Goal: Information Seeking & Learning: Learn about a topic

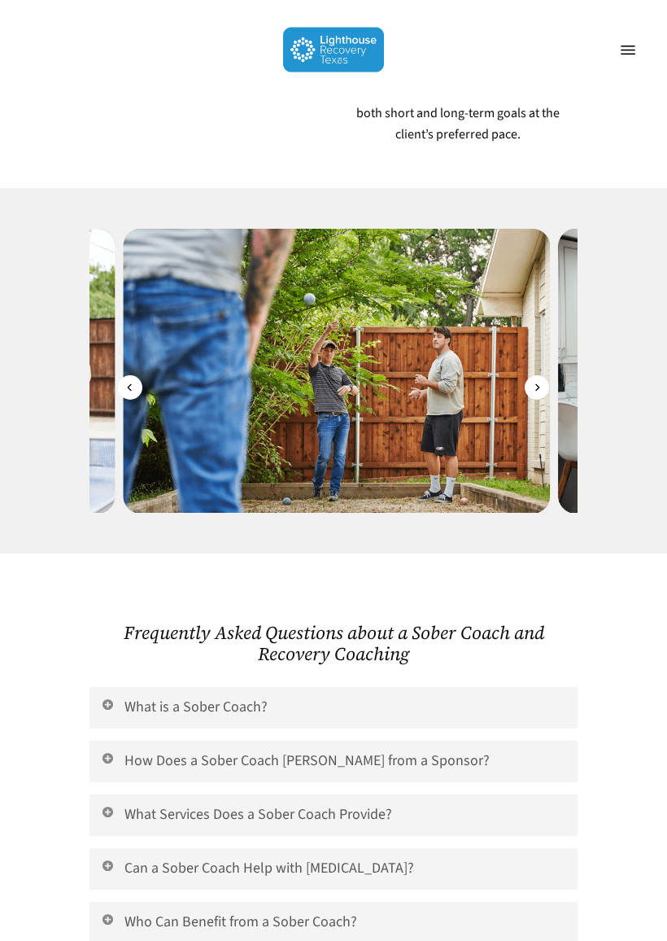
scroll to position [2343, 0]
click at [293, 687] on link "What is a Sober Coach?" at bounding box center [334, 708] width 488 height 42
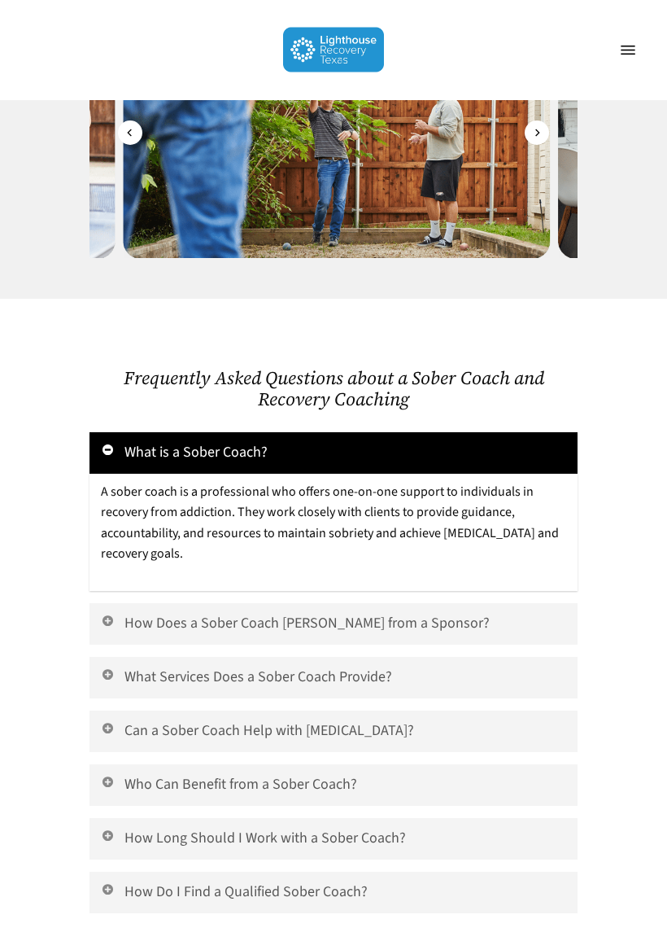
scroll to position [2598, 0]
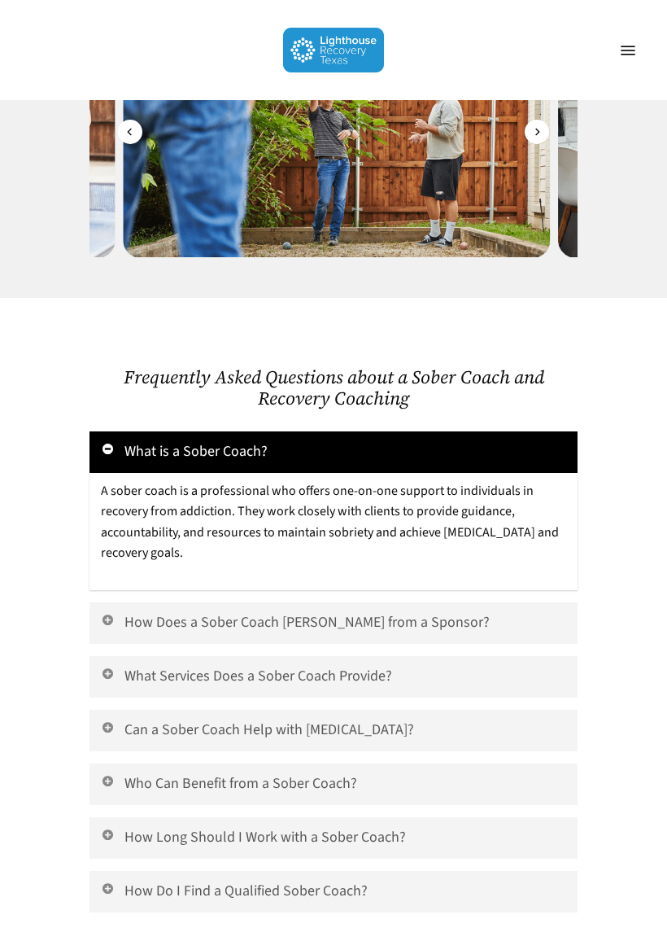
click at [396, 602] on link "How Does a Sober Coach [PERSON_NAME] from a Sponsor?" at bounding box center [334, 623] width 488 height 42
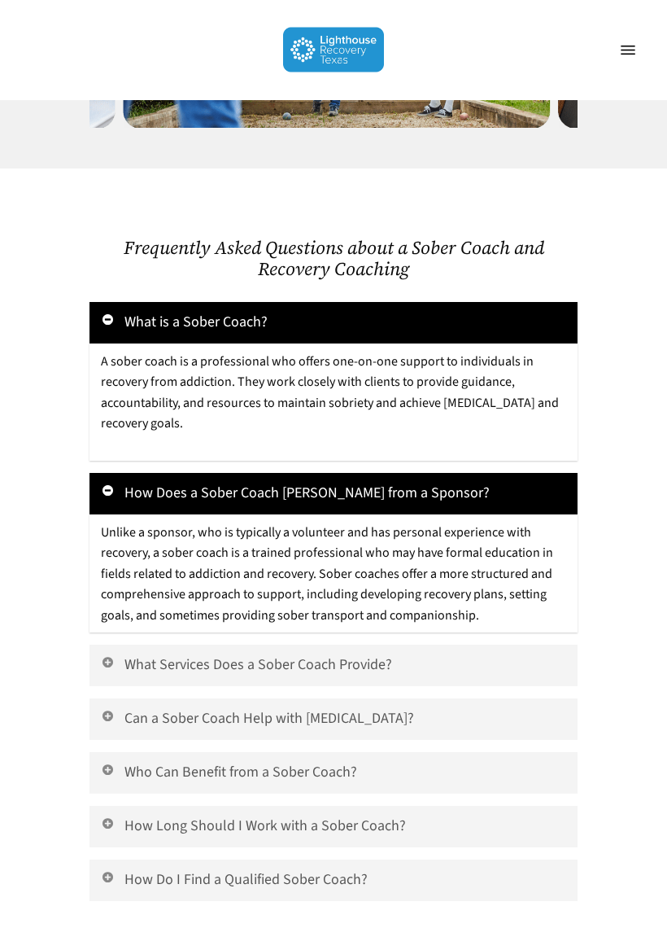
scroll to position [2728, 0]
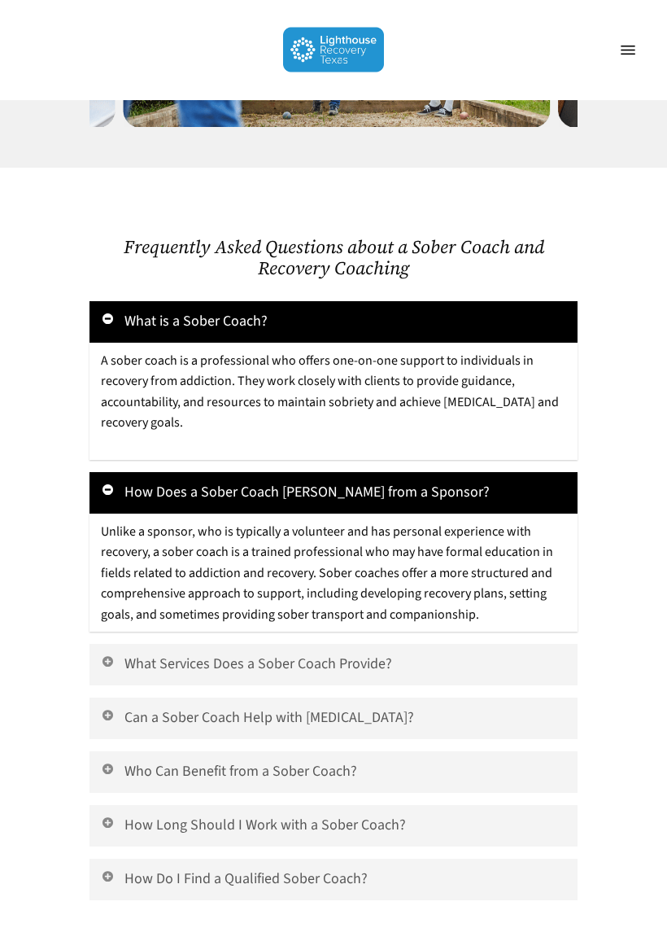
click at [401, 645] on link "What Services Does a Sober Coach Provide?" at bounding box center [334, 666] width 488 height 42
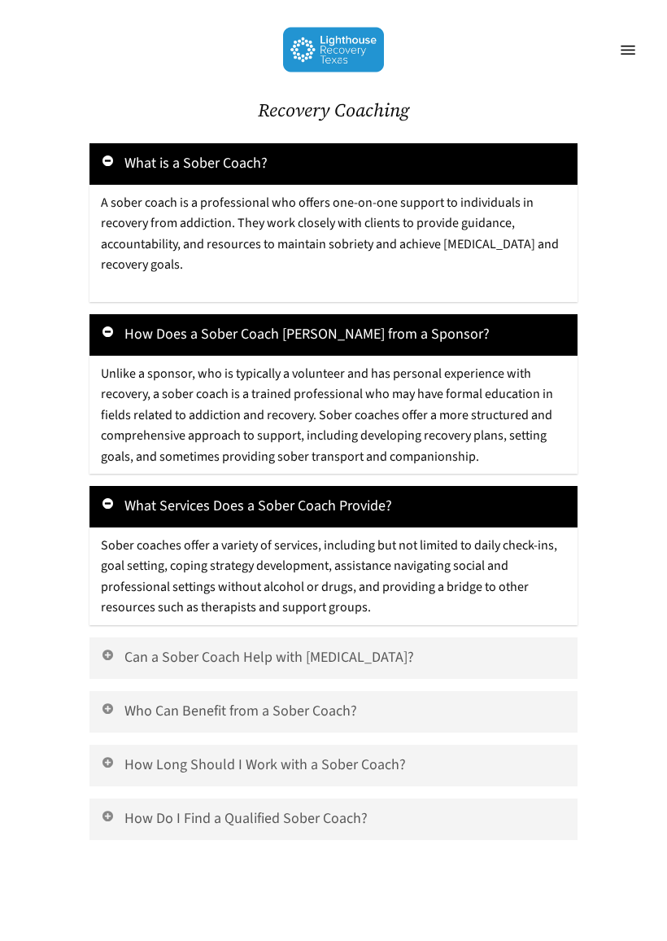
scroll to position [2887, 0]
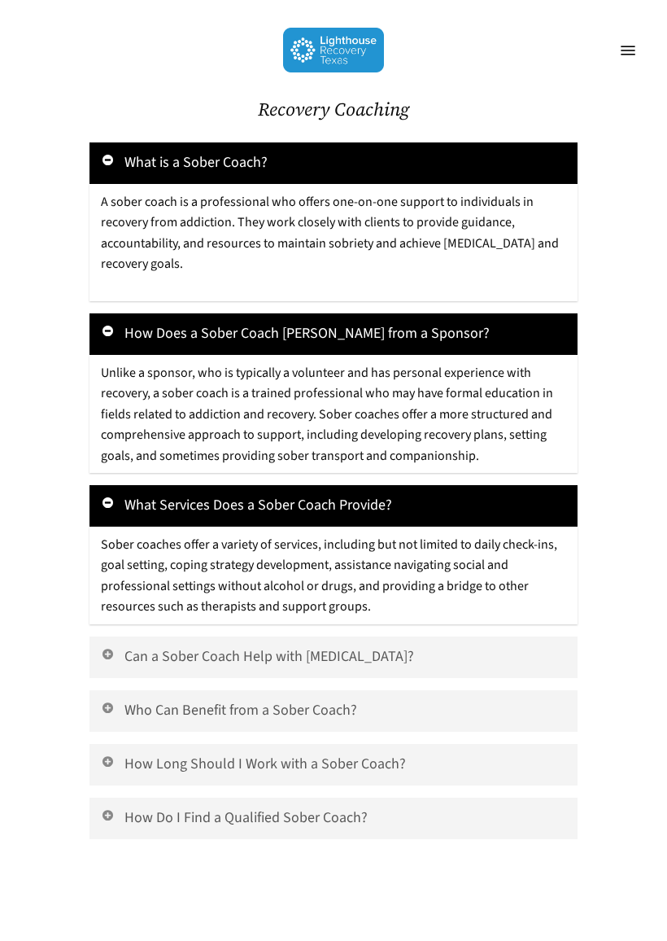
click at [470, 637] on link "Can a Sober Coach Help with [MEDICAL_DATA]?" at bounding box center [334, 658] width 488 height 42
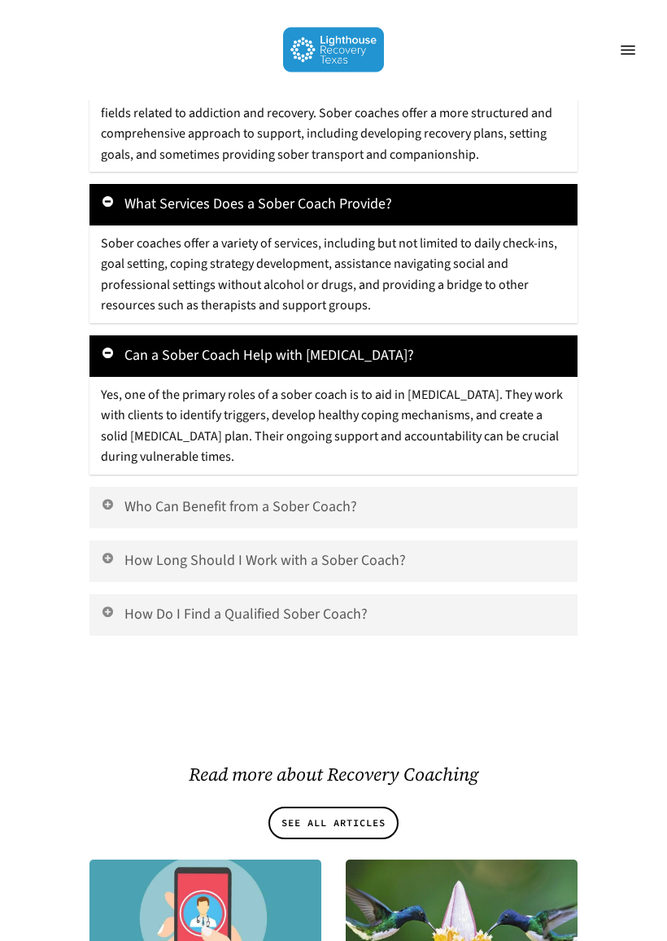
scroll to position [3188, 0]
click at [505, 487] on link "Who Can Benefit from a Sober Coach?" at bounding box center [334, 508] width 488 height 42
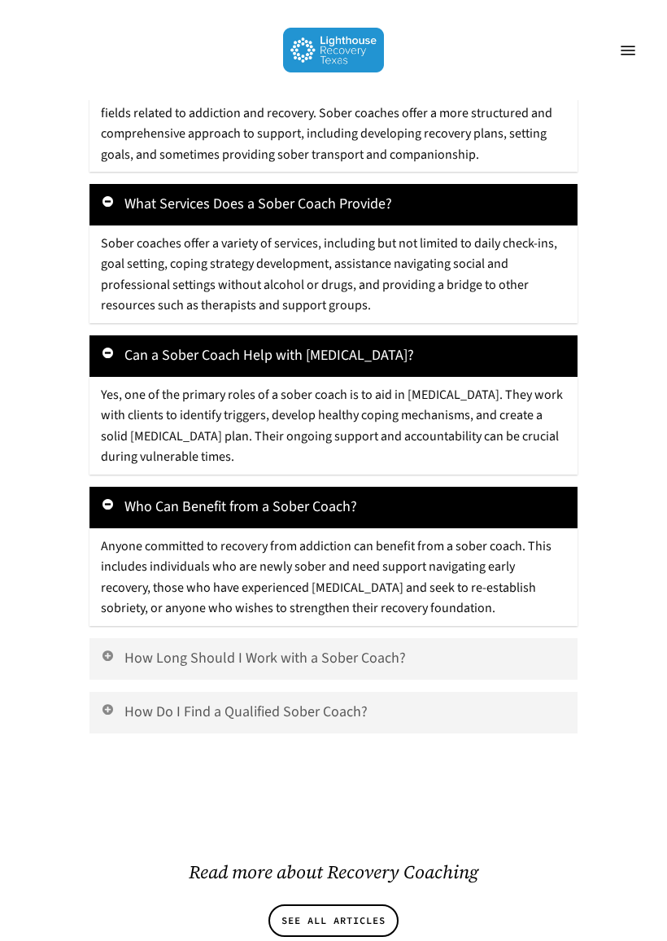
click at [510, 638] on link "How Long Should I Work with a Sober Coach?" at bounding box center [334, 659] width 488 height 42
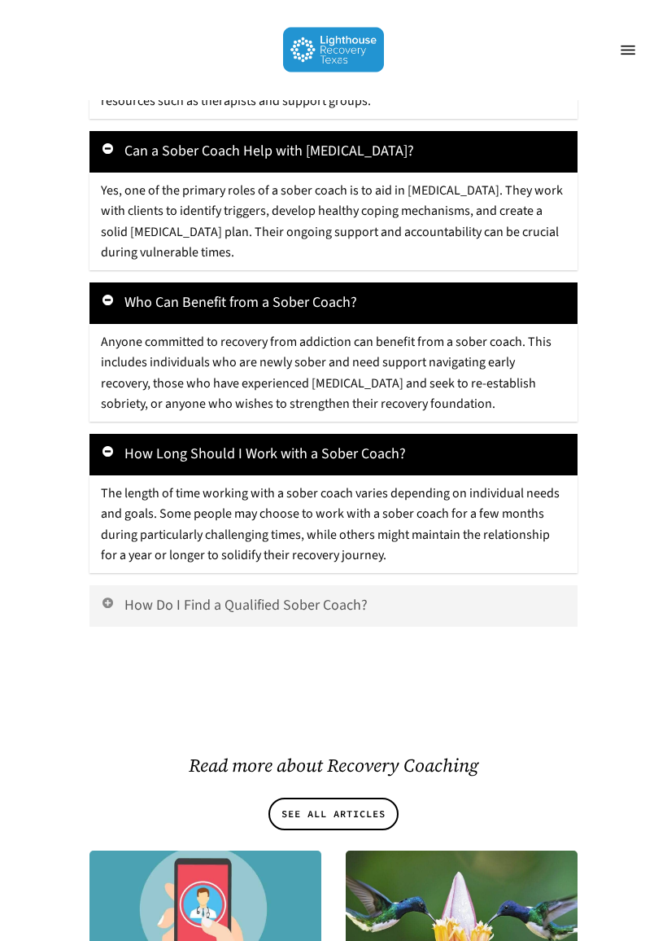
scroll to position [3394, 0]
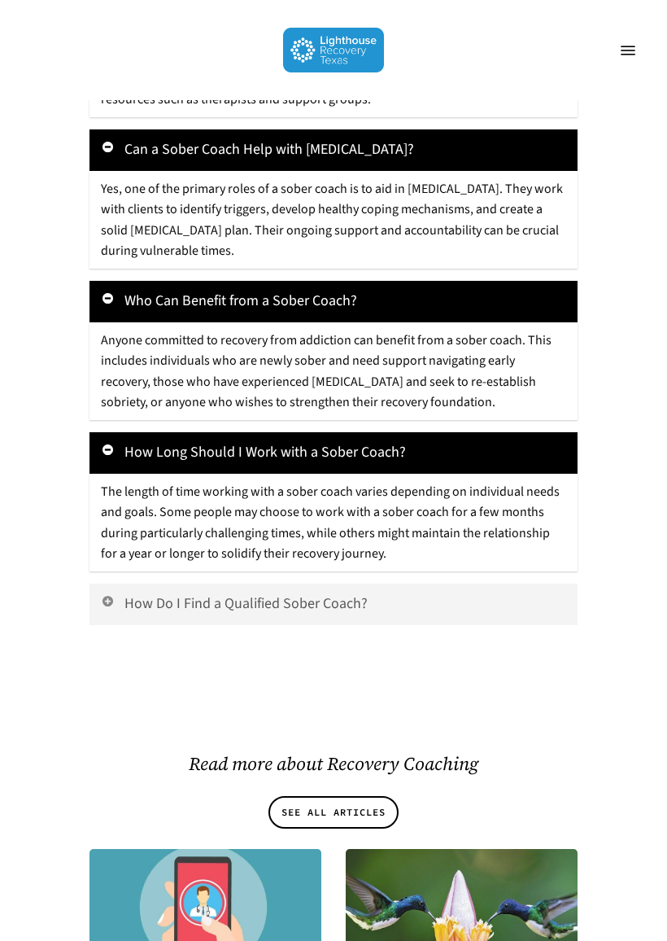
click at [509, 584] on link "How Do I Find a Qualified Sober Coach?" at bounding box center [334, 605] width 488 height 42
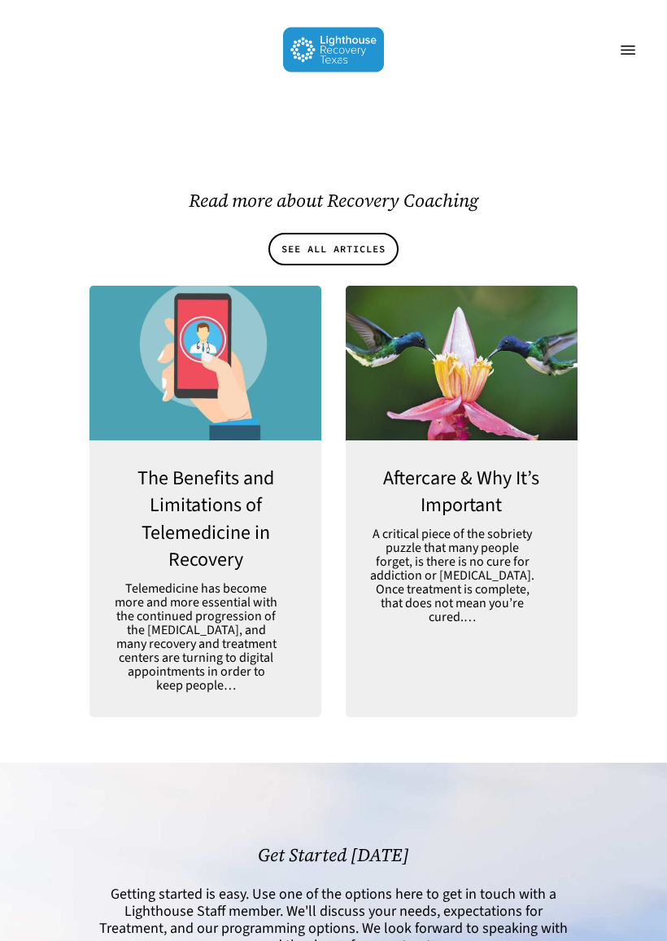
scroll to position [4056, 0]
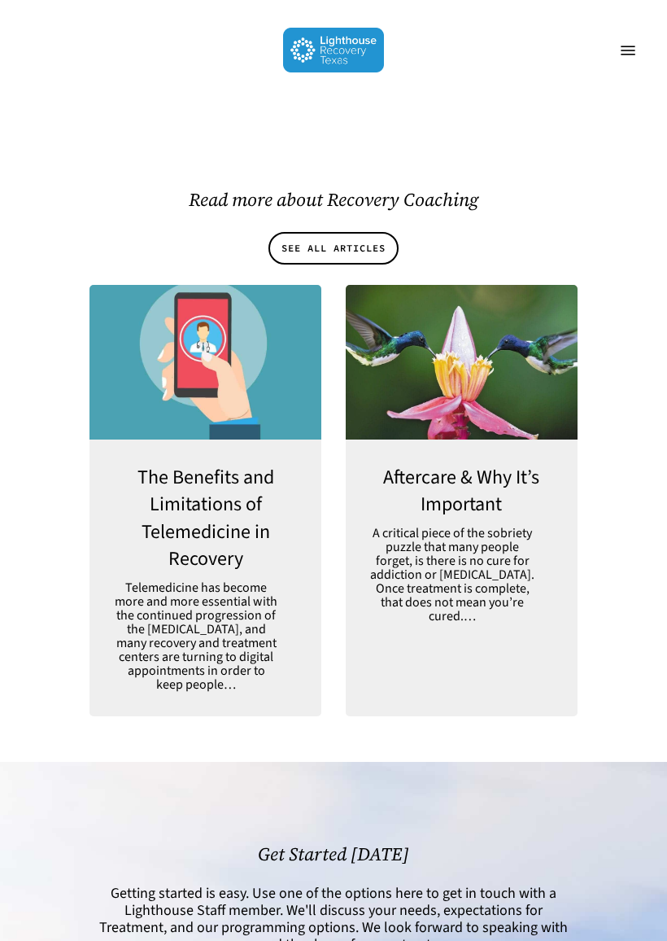
click at [487, 466] on link "Aftercare & Why It’s Important" at bounding box center [462, 544] width 232 height 208
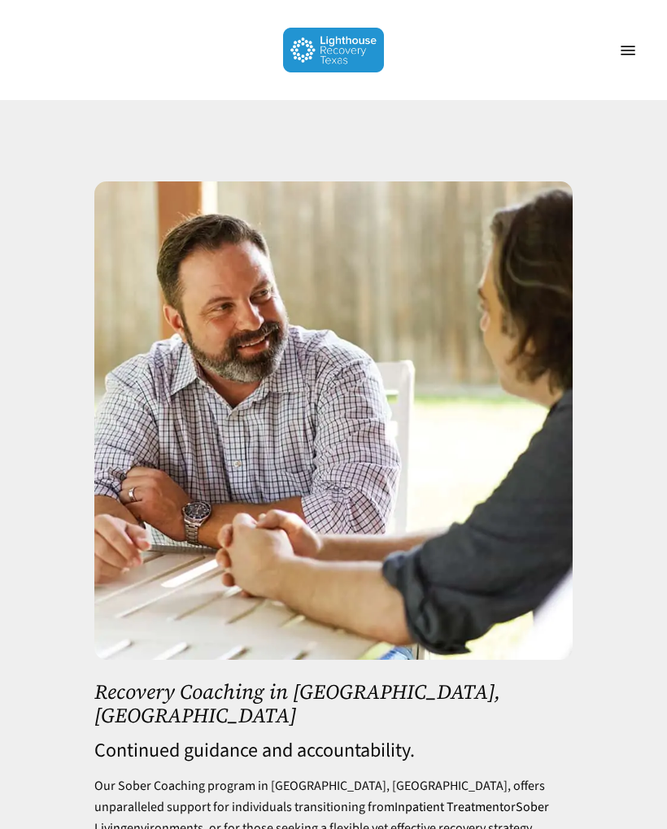
click at [622, 59] on link "Menu" at bounding box center [628, 50] width 33 height 16
click at [628, 59] on link "Menu" at bounding box center [628, 50] width 33 height 16
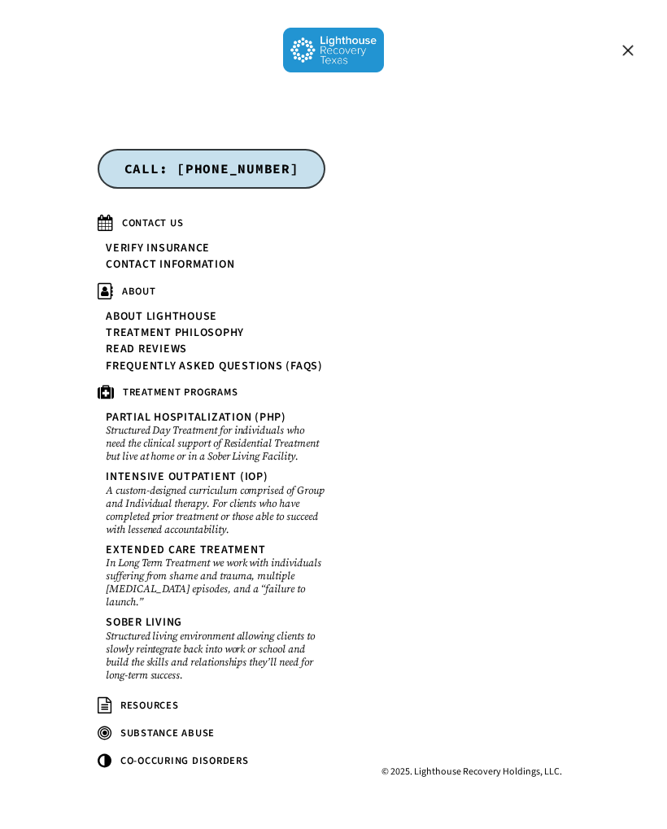
click at [628, 57] on link "Menu" at bounding box center [628, 50] width 33 height 16
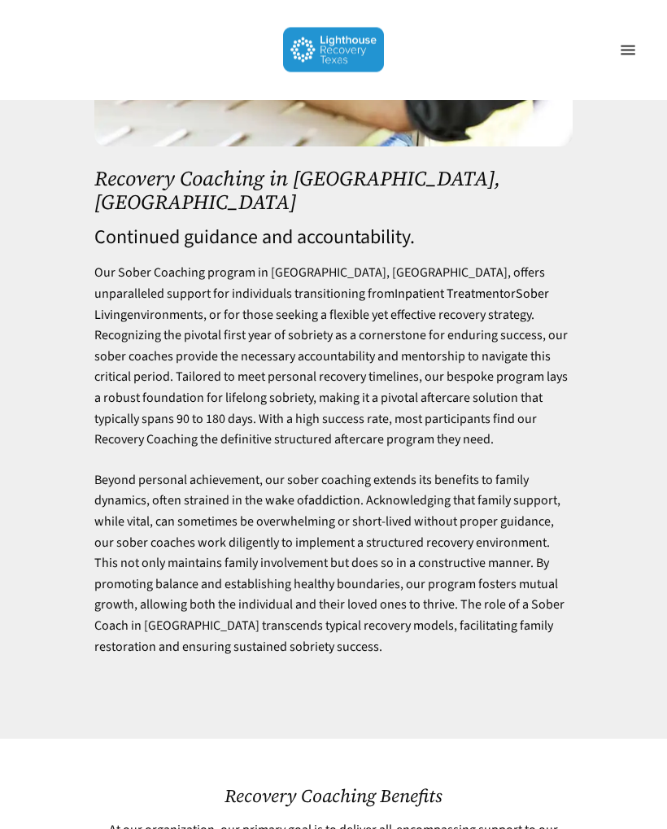
scroll to position [479, 0]
